Goal: Task Accomplishment & Management: Use online tool/utility

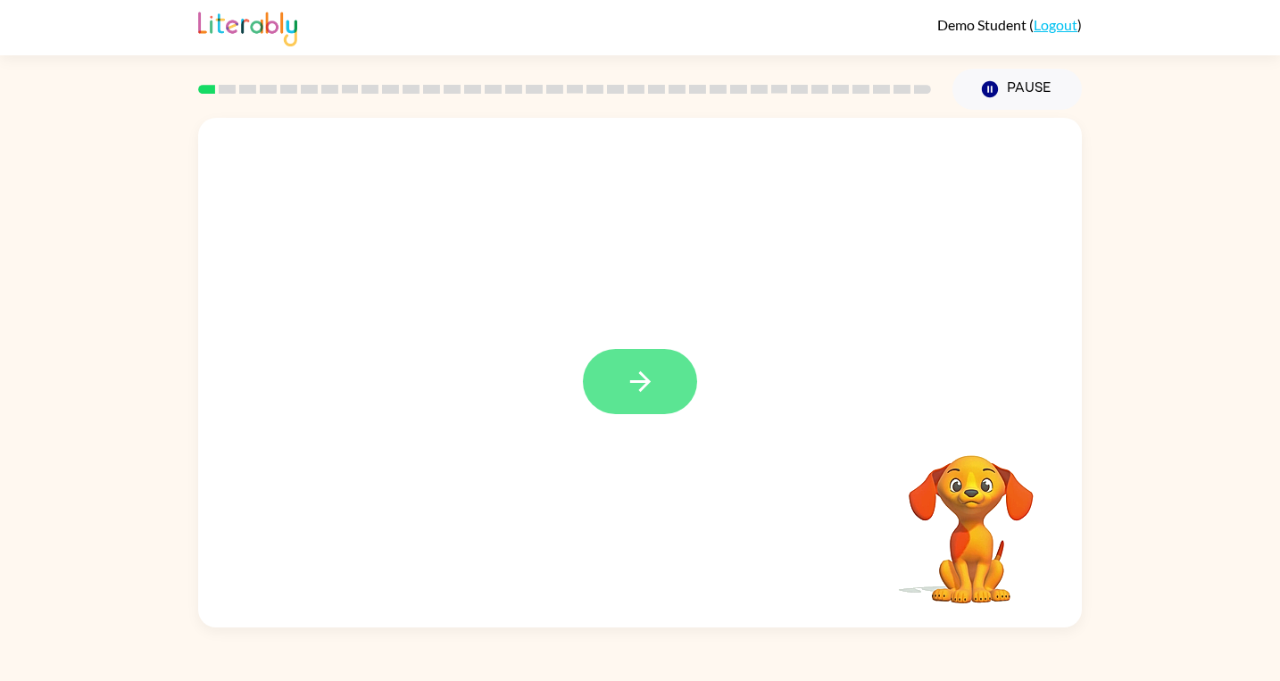
click at [631, 375] on icon "button" at bounding box center [640, 381] width 31 height 31
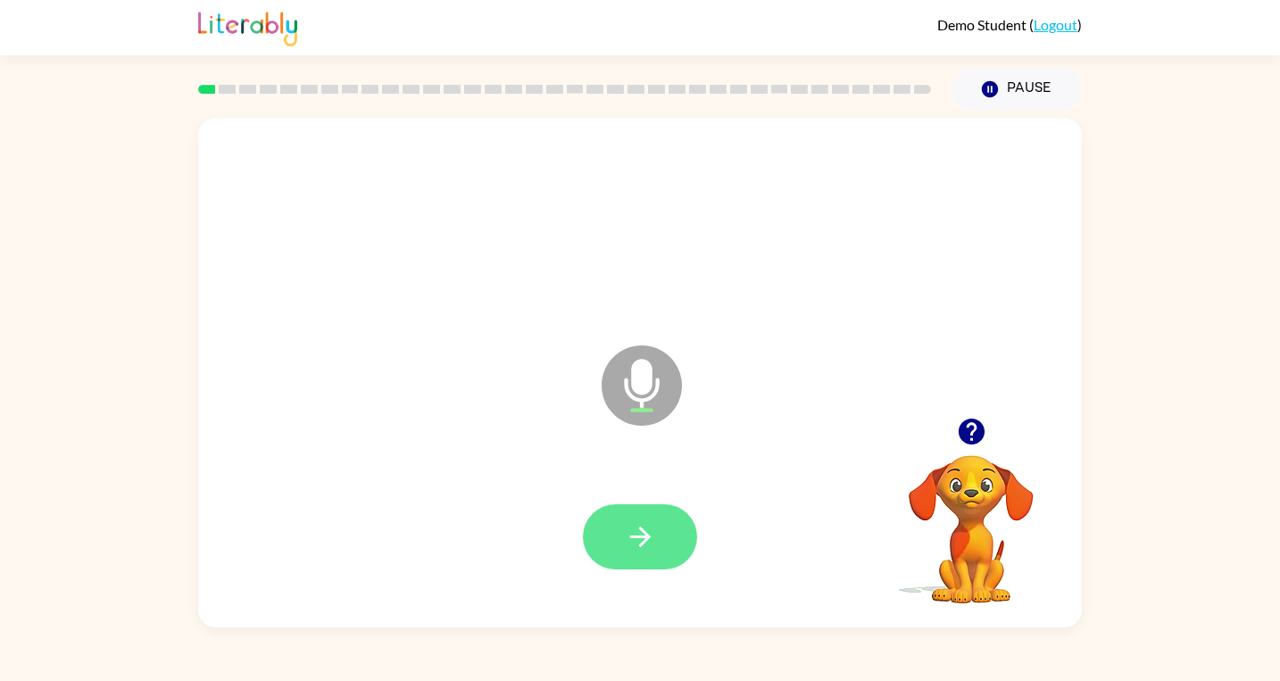
drag, startPoint x: 638, startPoint y: 571, endPoint x: 638, endPoint y: 559, distance: 11.6
click at [638, 571] on div at bounding box center [640, 537] width 848 height 146
click at [648, 546] on icon "button" at bounding box center [640, 536] width 31 height 31
click at [648, 544] on icon "button" at bounding box center [640, 536] width 31 height 31
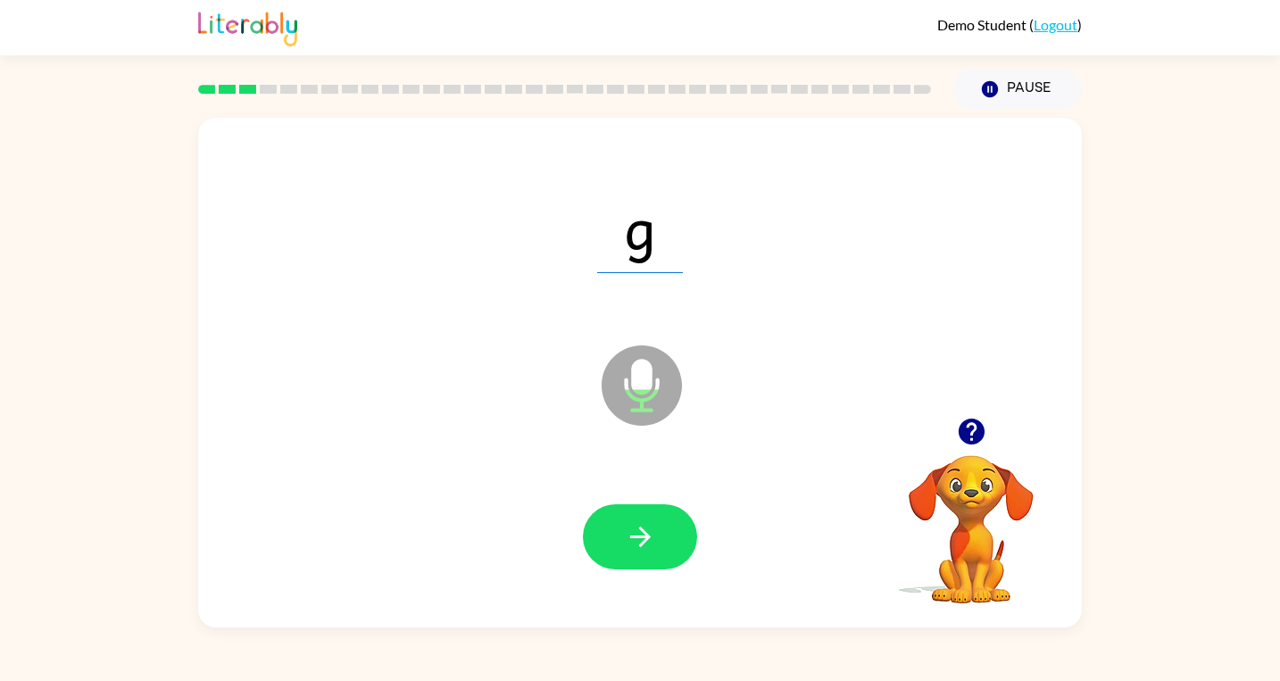
click at [648, 544] on icon "button" at bounding box center [640, 536] width 31 height 31
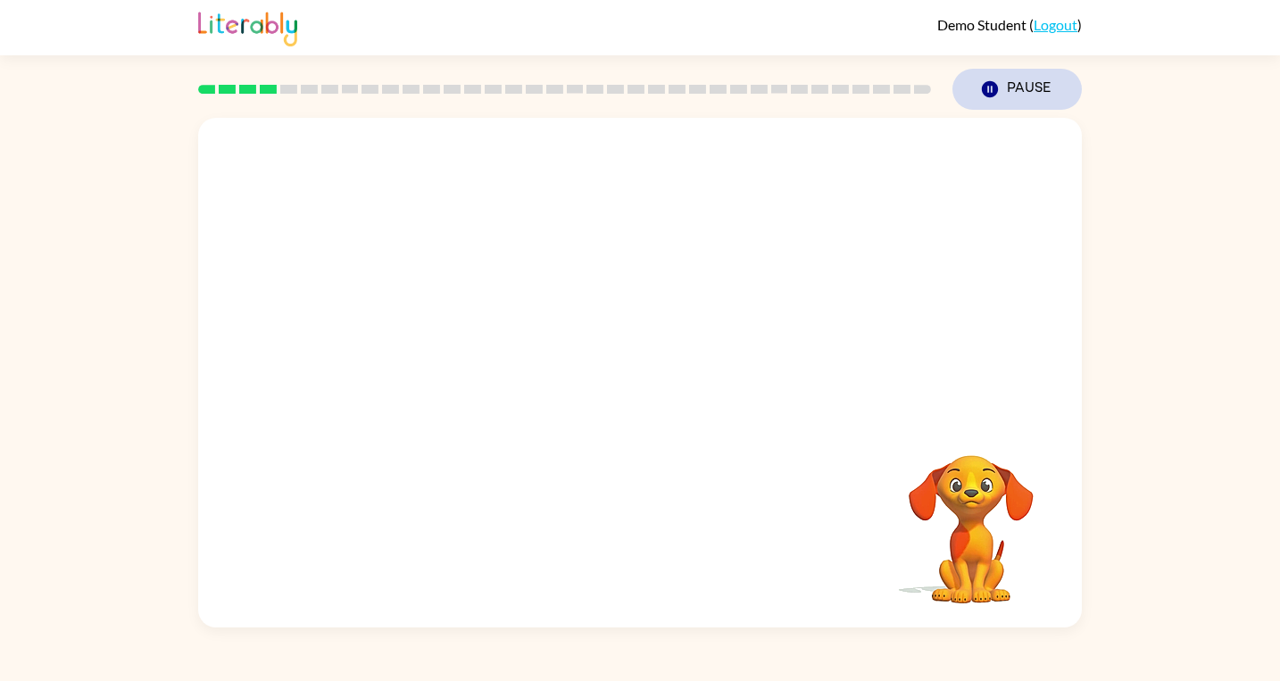
click at [1024, 96] on button "Pause Pause" at bounding box center [1017, 89] width 129 height 41
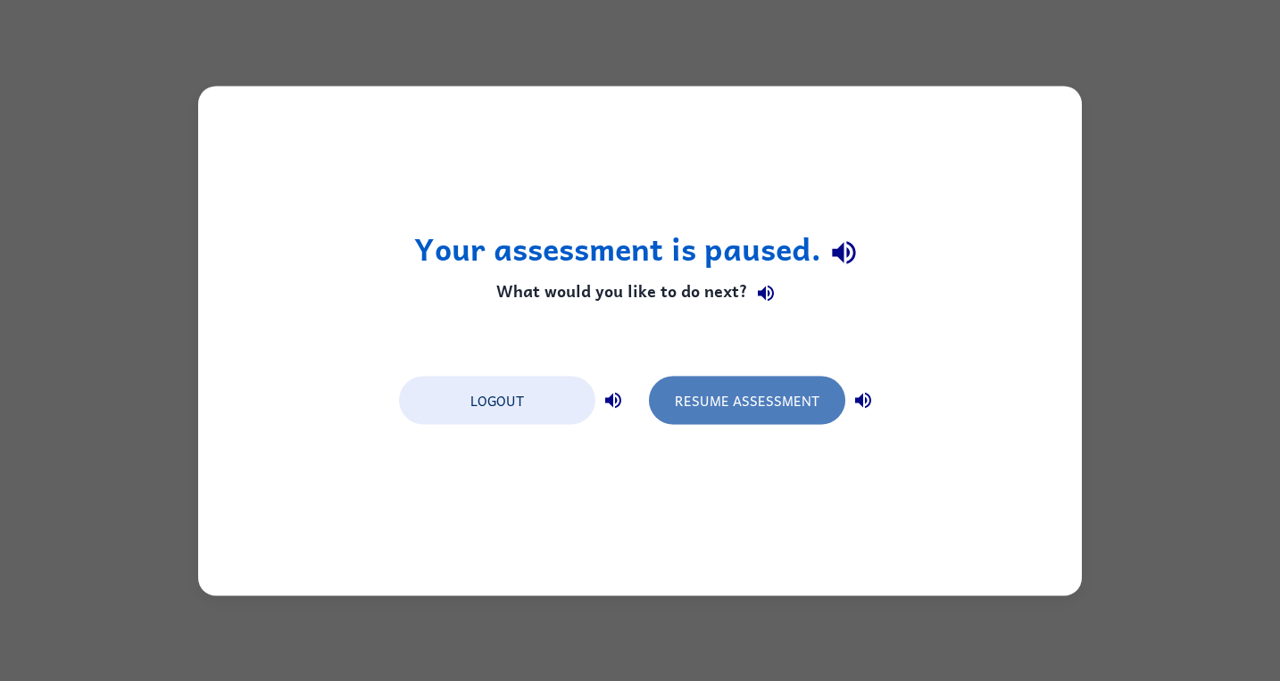
click at [746, 395] on button "Resume Assessment" at bounding box center [747, 400] width 196 height 48
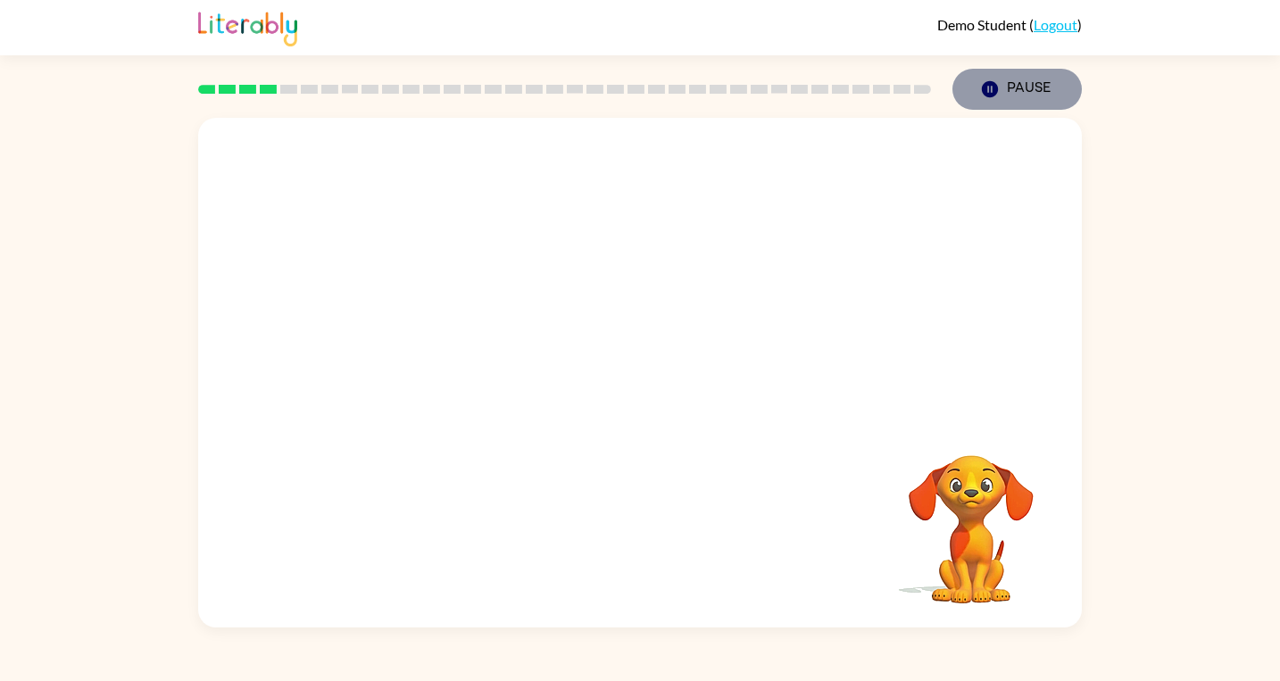
click at [1006, 87] on button "Pause Pause" at bounding box center [1017, 89] width 129 height 41
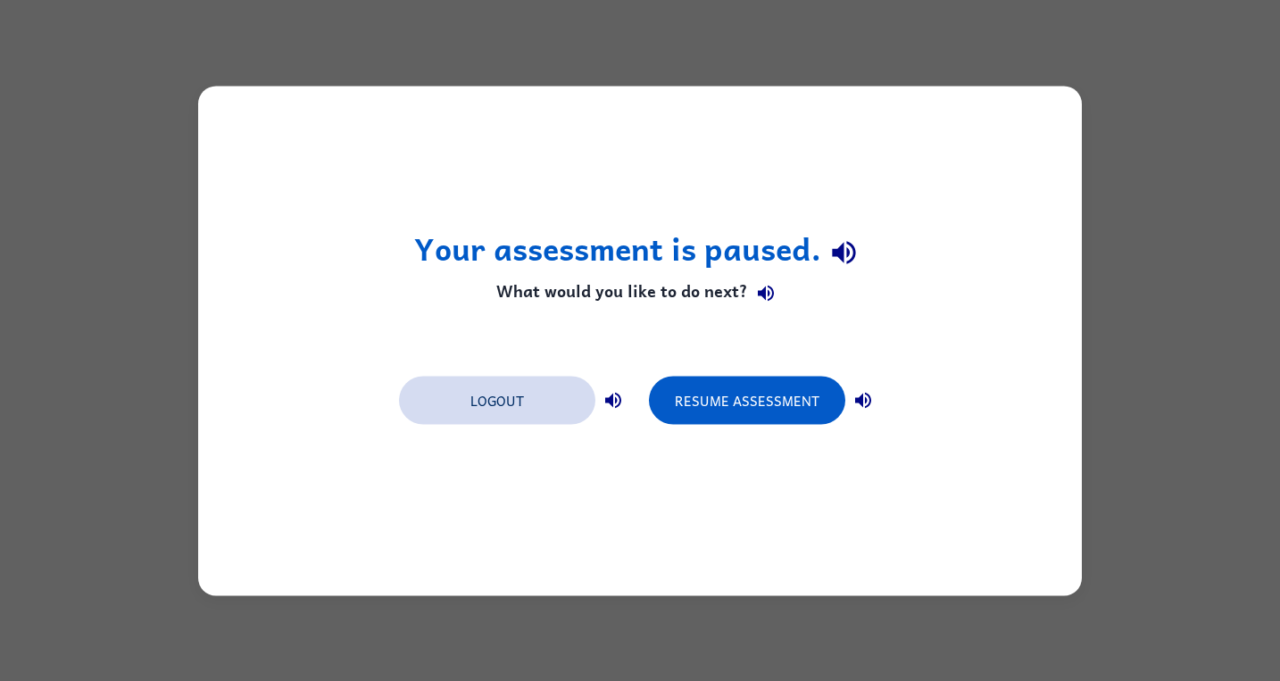
click at [538, 396] on button "Logout" at bounding box center [497, 400] width 196 height 48
